Goal: Task Accomplishment & Management: Use online tool/utility

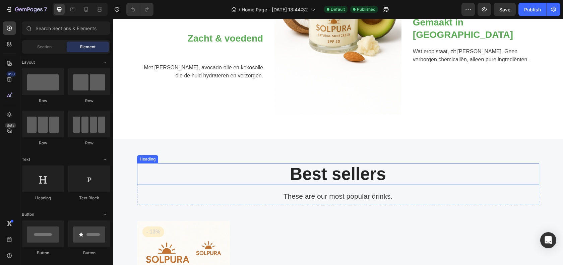
scroll to position [407, 0]
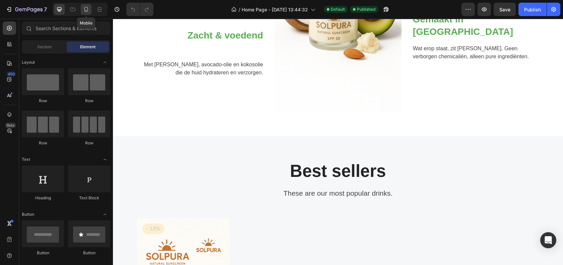
click at [84, 8] on icon at bounding box center [86, 9] width 4 height 5
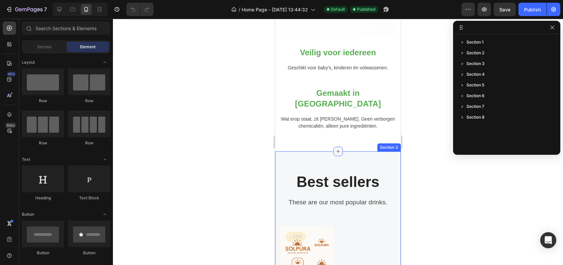
scroll to position [664, 0]
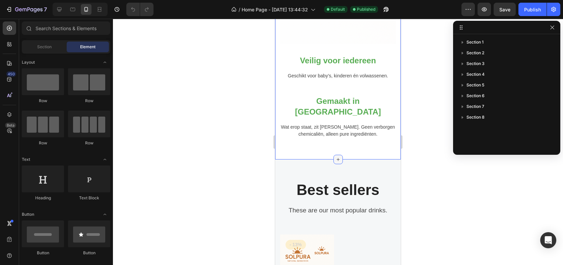
click at [337, 158] on icon at bounding box center [338, 159] width 3 height 3
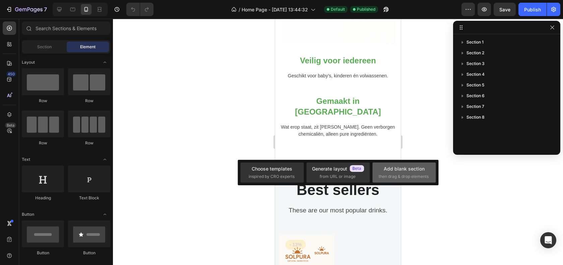
click at [409, 172] on div "Add blank section" at bounding box center [404, 168] width 41 height 7
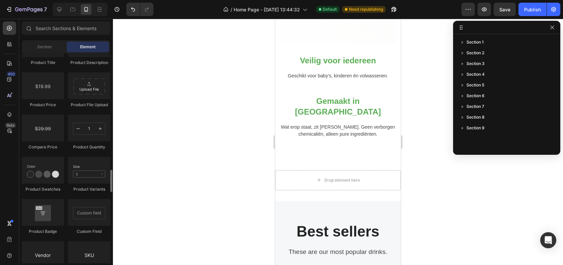
scroll to position [1105, 0]
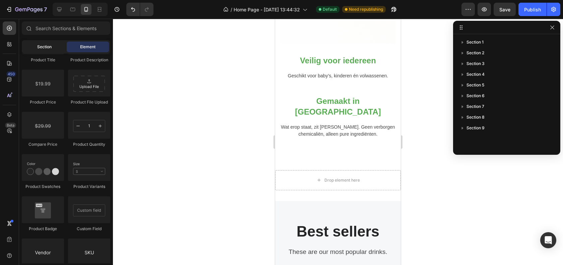
click at [48, 47] on span "Section" at bounding box center [44, 47] width 14 height 6
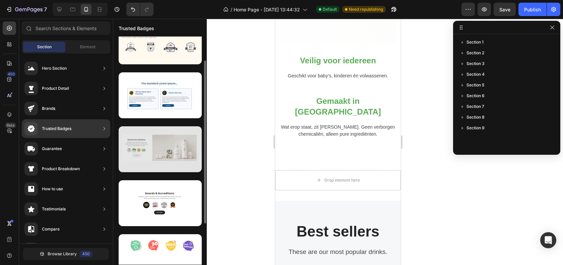
scroll to position [13, 0]
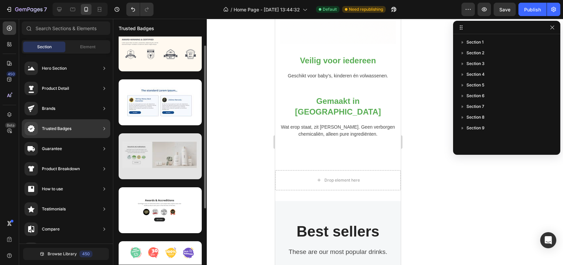
click at [172, 164] on div at bounding box center [160, 156] width 83 height 46
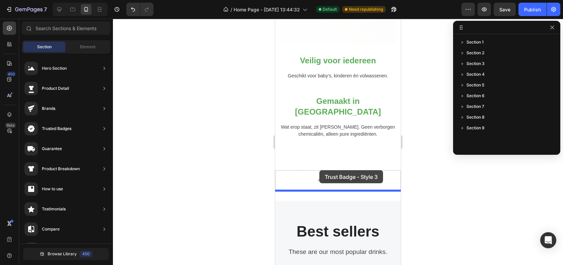
drag, startPoint x: 431, startPoint y: 168, endPoint x: 320, endPoint y: 170, distance: 110.3
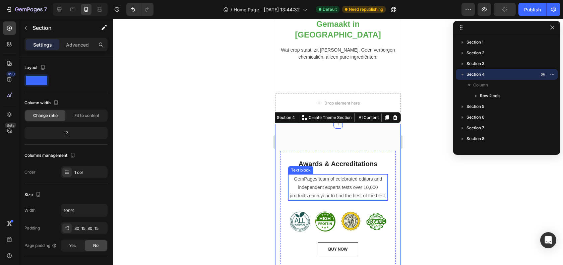
scroll to position [745, 0]
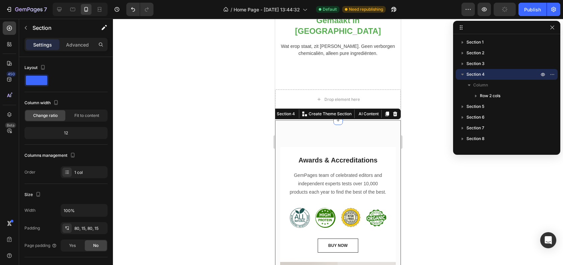
click at [325, 120] on div "Awards & Accreditations Heading GemPages team of celebrated editors and indepen…" at bounding box center [338, 241] width 126 height 243
click at [396, 112] on icon at bounding box center [395, 114] width 4 height 5
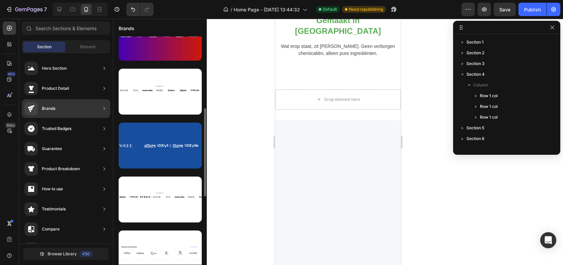
scroll to position [0, 0]
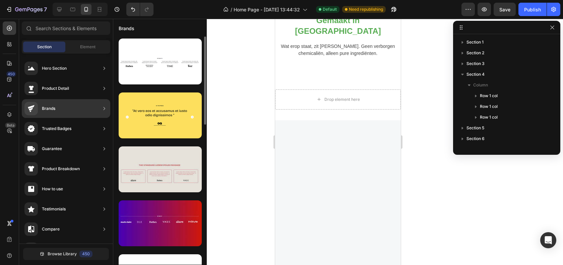
click at [175, 170] on div at bounding box center [160, 169] width 83 height 46
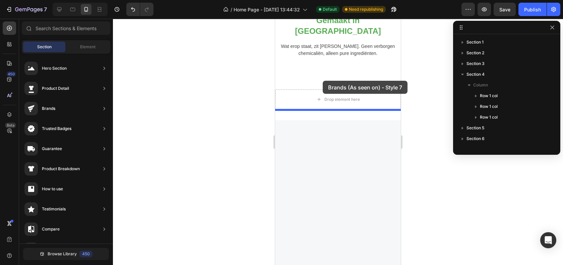
drag, startPoint x: 434, startPoint y: 189, endPoint x: 321, endPoint y: 82, distance: 155.5
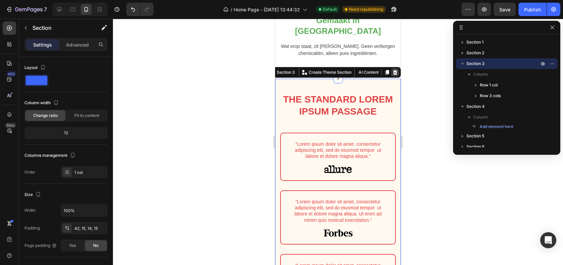
click at [394, 70] on icon at bounding box center [394, 72] width 5 height 5
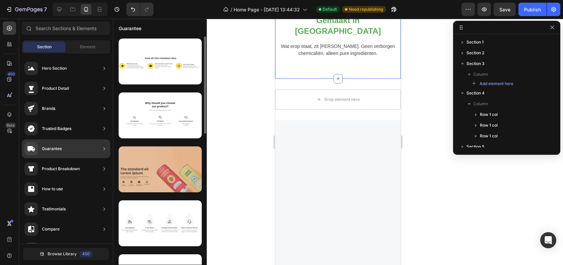
click at [162, 169] on div at bounding box center [160, 169] width 83 height 46
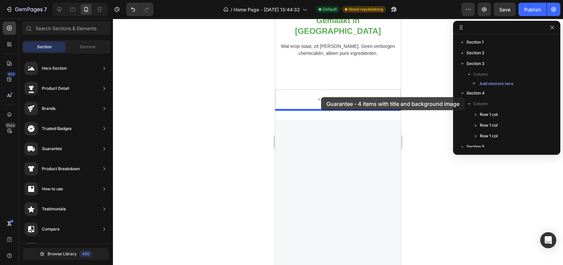
drag, startPoint x: 411, startPoint y: 193, endPoint x: 321, endPoint y: 97, distance: 131.6
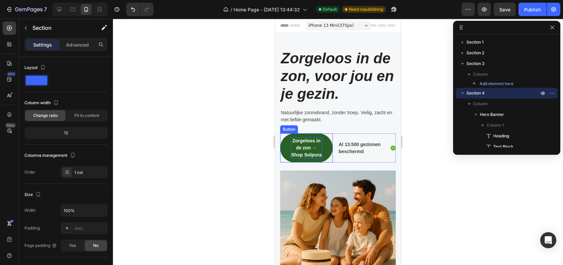
click at [317, 155] on strong "Zorgeloos in de zon → Shop Solpura" at bounding box center [306, 147] width 31 height 19
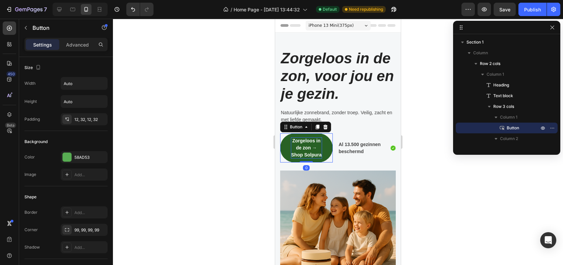
click at [317, 155] on strong "Zorgeloos in de zon → Shop Solpura" at bounding box center [306, 147] width 31 height 19
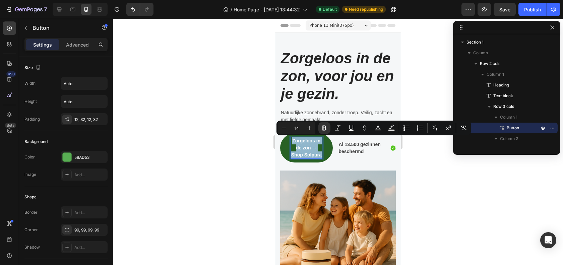
drag, startPoint x: 320, startPoint y: 156, endPoint x: 286, endPoint y: 136, distance: 39.5
click at [286, 136] on button "Zorgeloos in de zon → Shop Solpura" at bounding box center [306, 147] width 53 height 29
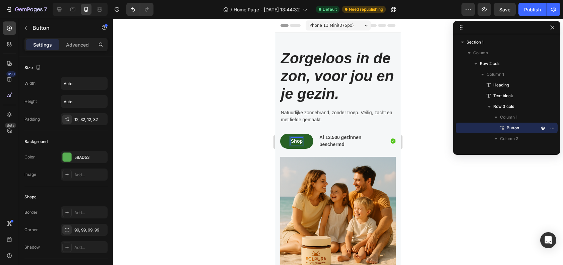
click at [280, 134] on button "Shop" at bounding box center [296, 141] width 33 height 15
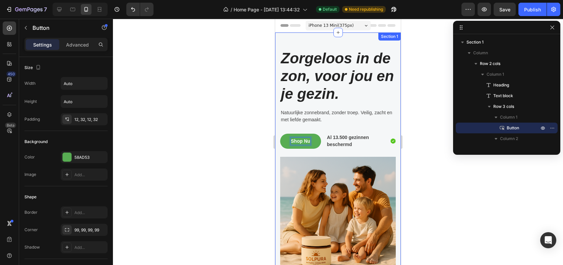
click at [434, 83] on div at bounding box center [338, 142] width 450 height 246
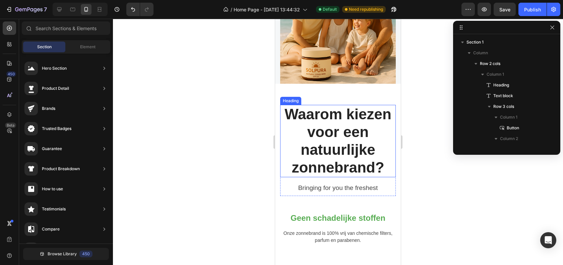
scroll to position [206, 0]
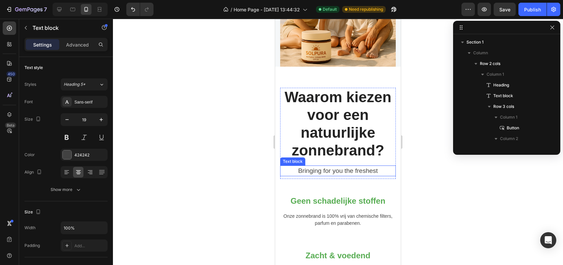
click at [337, 171] on p "Bringing for you the freshest" at bounding box center [338, 171] width 114 height 10
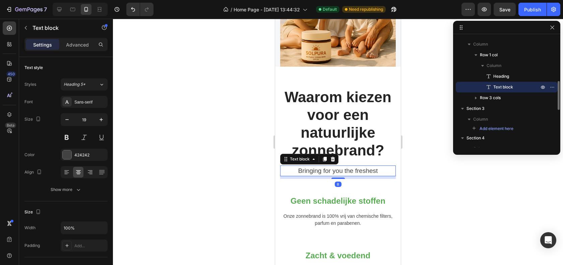
click at [337, 171] on p "Bringing for you the freshest" at bounding box center [338, 171] width 114 height 10
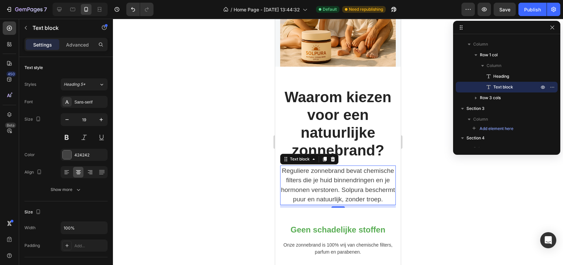
click at [409, 151] on div at bounding box center [338, 142] width 450 height 246
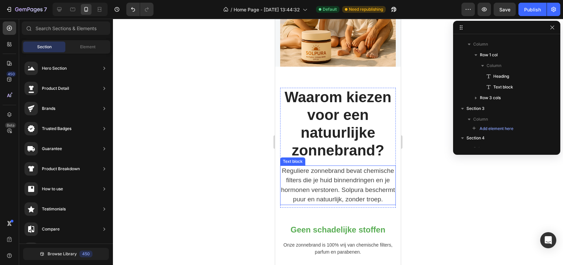
scroll to position [211, 0]
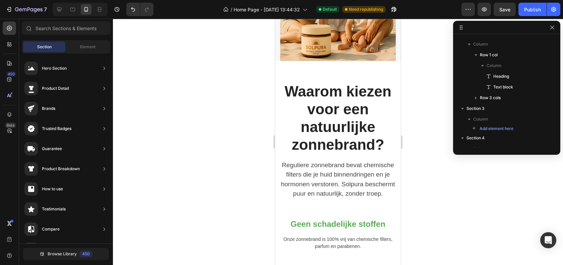
click at [424, 158] on div at bounding box center [338, 142] width 450 height 246
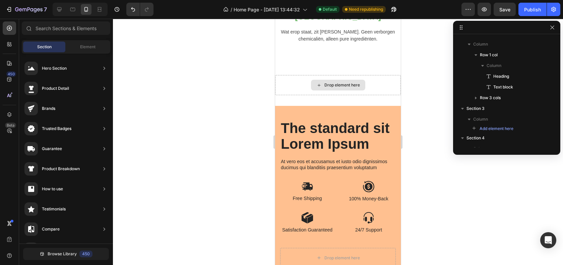
scroll to position [682, 0]
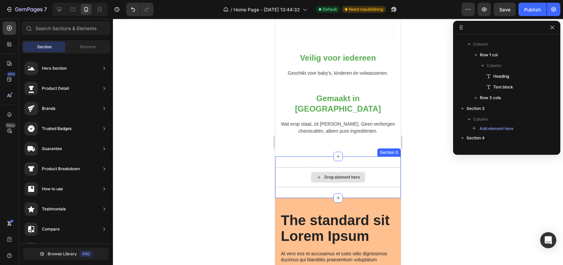
click at [349, 175] on div "Drop element here" at bounding box center [342, 177] width 36 height 5
click at [336, 195] on icon at bounding box center [338, 197] width 5 height 5
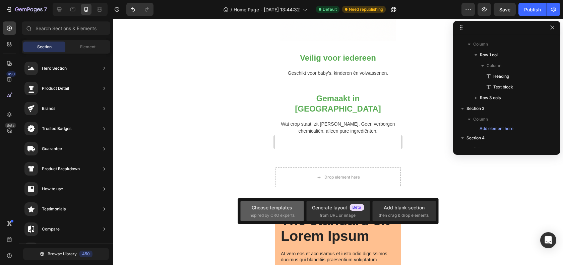
click at [254, 211] on div "Choose templates inspired by CRO experts" at bounding box center [272, 211] width 47 height 14
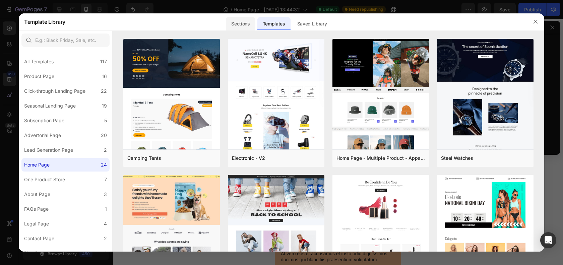
click at [240, 20] on div "Sections" at bounding box center [240, 23] width 29 height 13
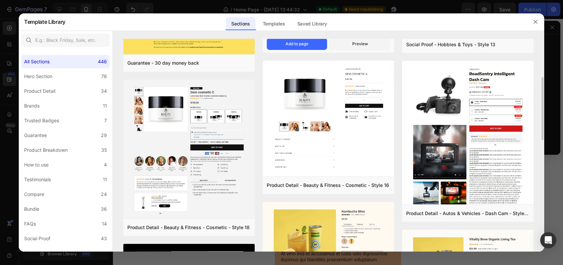
scroll to position [142, 0]
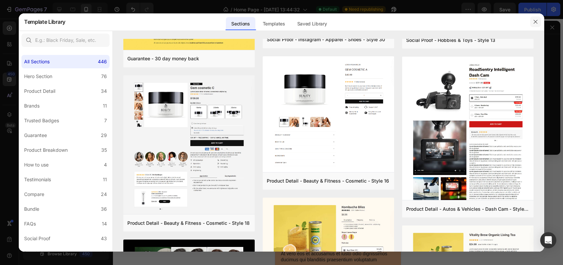
click at [534, 16] on button "button" at bounding box center [535, 21] width 11 height 11
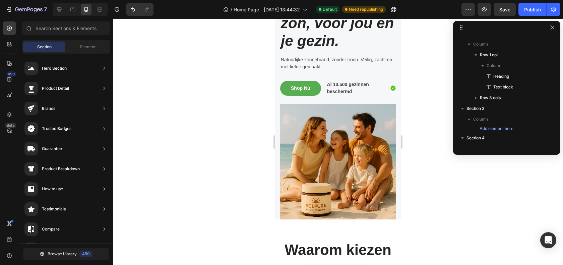
scroll to position [51, 0]
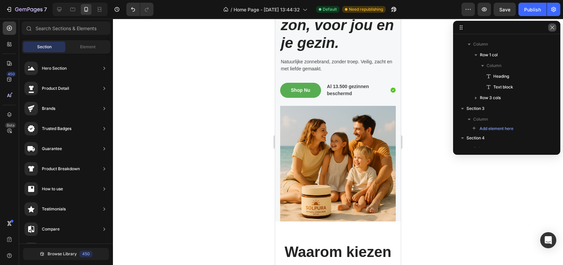
click at [554, 27] on icon "button" at bounding box center [552, 27] width 5 height 5
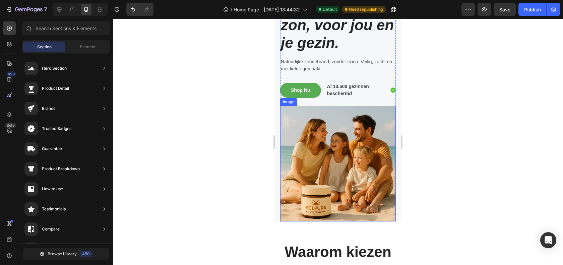
scroll to position [0, 0]
